Goal: Find contact information: Find contact information

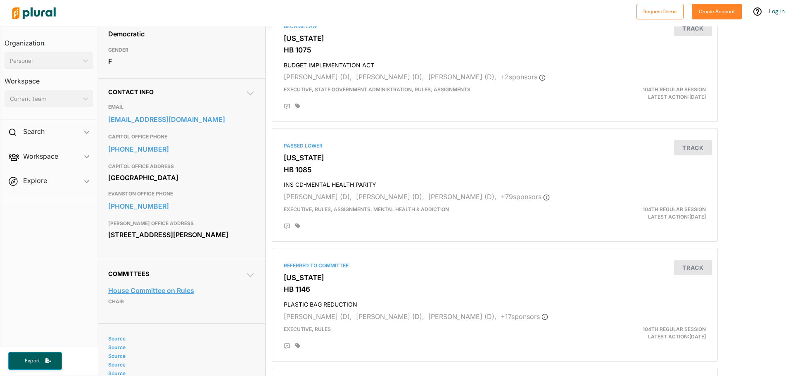
scroll to position [206, 0]
drag, startPoint x: 175, startPoint y: 256, endPoint x: 101, endPoint y: 109, distance: 165.1
click at [101, 109] on div "Contact Info EMAIL [EMAIL_ADDRESS][DOMAIN_NAME] CAPITOL OFFICE PHONE [PHONE_NUM…" at bounding box center [181, 169] width 167 height 182
copy div "EMAIL [EMAIL_ADDRESS][DOMAIN_NAME] CAPITOL OFFICE PHONE [PHONE_NUMBER][GEOGRAPH…"
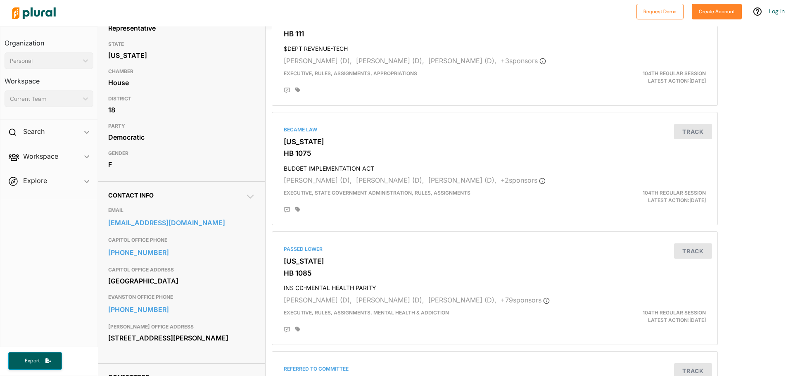
scroll to position [41, 0]
